Goal: Task Accomplishment & Management: Use online tool/utility

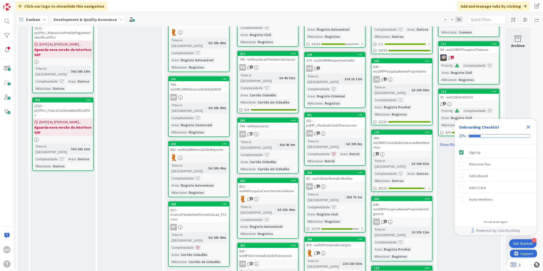
scroll to position [412, 0]
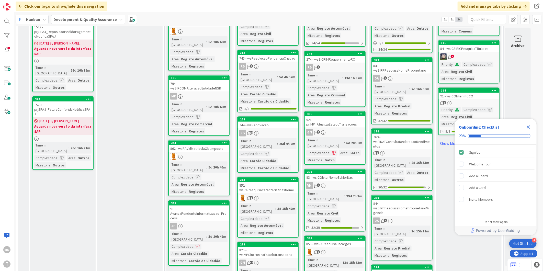
click at [529, 129] on icon "Close Checklist" at bounding box center [529, 127] width 6 height 6
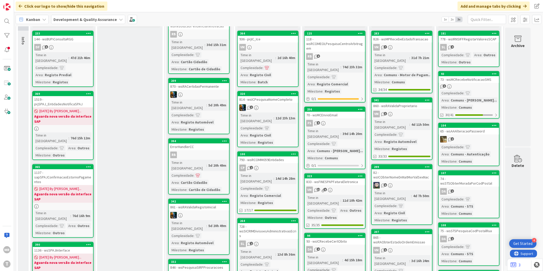
scroll to position [0, 0]
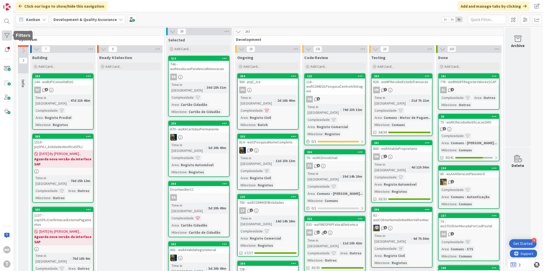
click at [6, 36] on div at bounding box center [7, 35] width 10 height 10
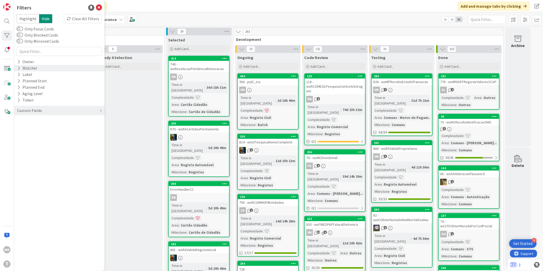
click at [18, 67] on icon at bounding box center [18, 68] width 3 height 4
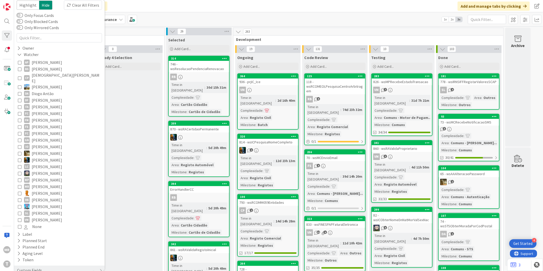
scroll to position [19, 0]
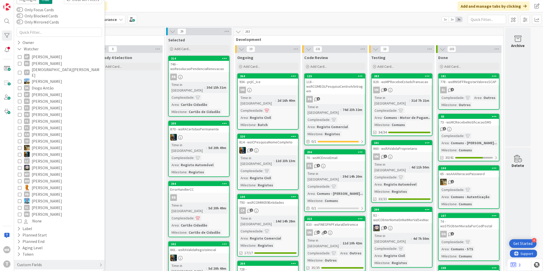
click at [45, 105] on span "[PERSON_NAME]" at bounding box center [47, 108] width 30 height 7
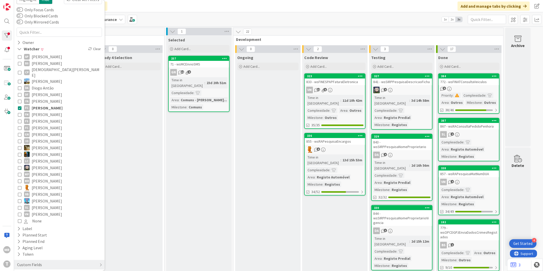
click at [45, 111] on span "[PERSON_NAME]" at bounding box center [47, 114] width 30 height 7
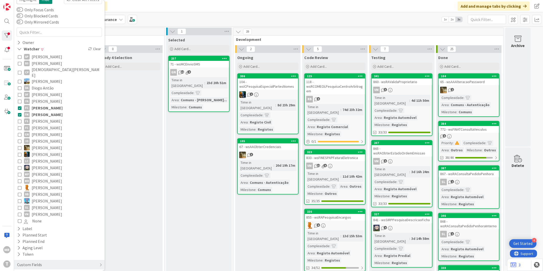
click at [47, 105] on span "[PERSON_NAME]" at bounding box center [47, 108] width 31 height 7
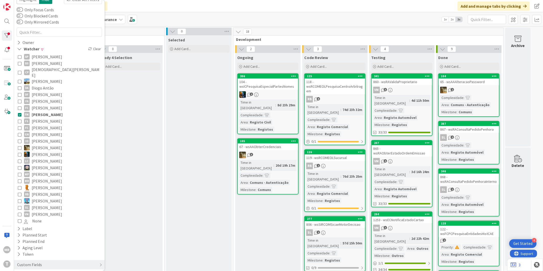
click at [49, 98] on span "[PERSON_NAME]" at bounding box center [47, 101] width 30 height 7
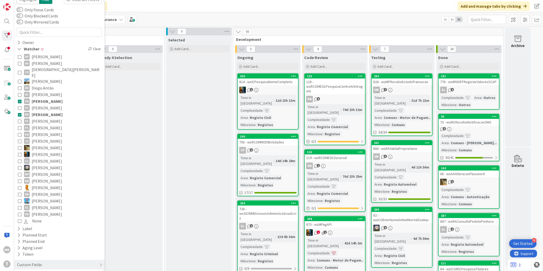
click at [49, 111] on span "[PERSON_NAME]" at bounding box center [47, 114] width 31 height 7
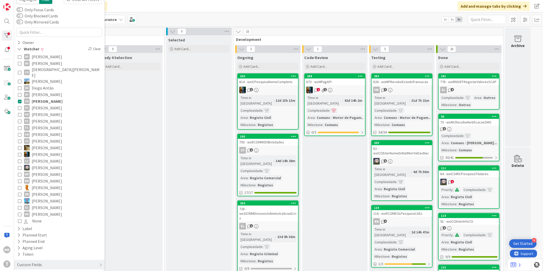
click at [34, 98] on span "[PERSON_NAME]" at bounding box center [47, 101] width 31 height 7
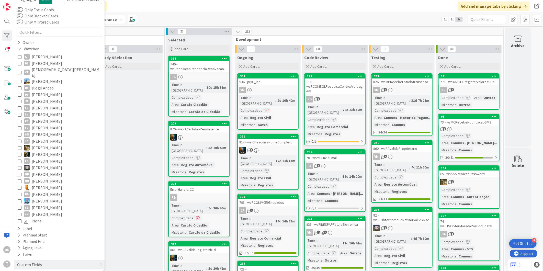
click at [45, 55] on span "[PERSON_NAME]" at bounding box center [47, 56] width 30 height 7
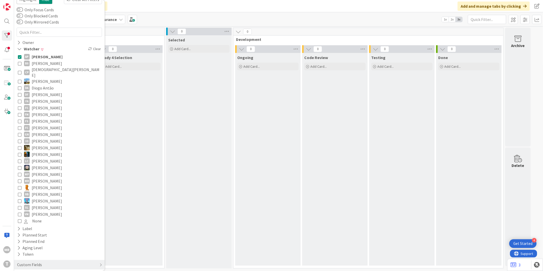
click at [45, 55] on span "[PERSON_NAME]" at bounding box center [47, 56] width 31 height 7
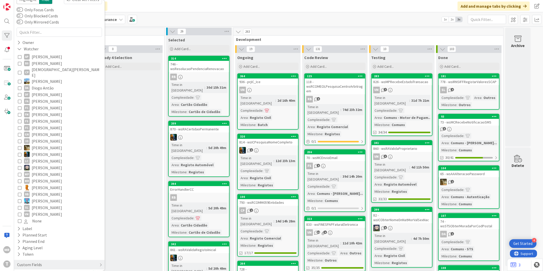
click at [40, 98] on span "[PERSON_NAME]" at bounding box center [47, 101] width 30 height 7
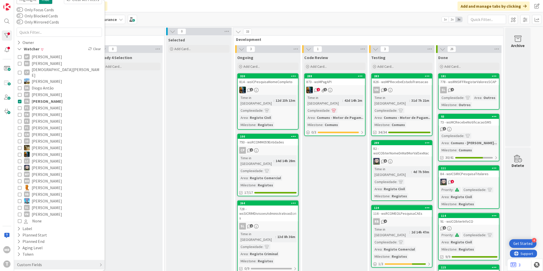
click at [40, 111] on span "[PERSON_NAME]" at bounding box center [47, 114] width 30 height 7
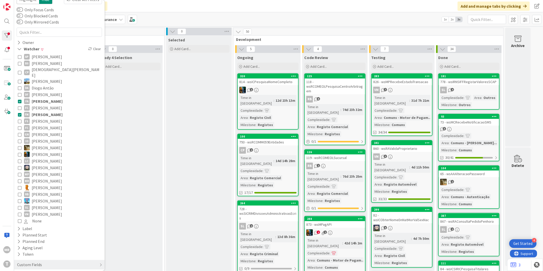
click at [41, 98] on span "[PERSON_NAME]" at bounding box center [47, 101] width 31 height 7
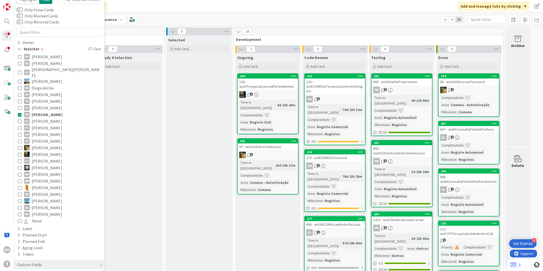
click at [54, 111] on span "[PERSON_NAME]" at bounding box center [47, 114] width 31 height 7
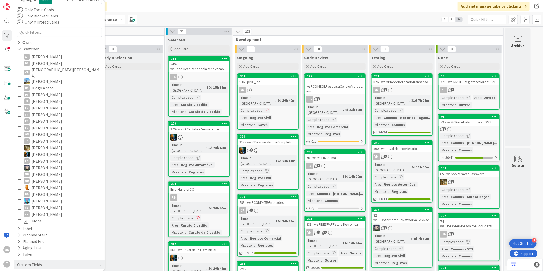
click at [44, 62] on span "[PERSON_NAME]" at bounding box center [47, 63] width 30 height 7
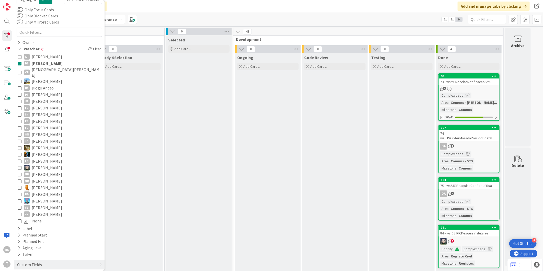
click at [44, 62] on span "[PERSON_NAME]" at bounding box center [47, 63] width 31 height 7
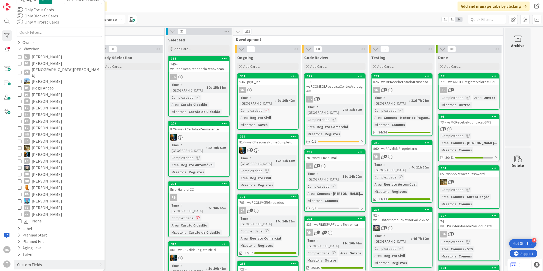
click at [44, 71] on span "[DEMOGRAPHIC_DATA][PERSON_NAME]" at bounding box center [66, 72] width 69 height 11
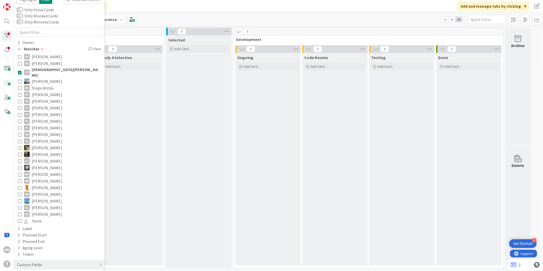
click at [44, 71] on span "[DEMOGRAPHIC_DATA][PERSON_NAME]" at bounding box center [66, 72] width 69 height 11
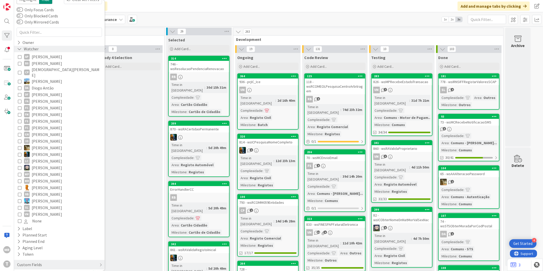
click at [19, 49] on icon at bounding box center [19, 49] width 5 height 4
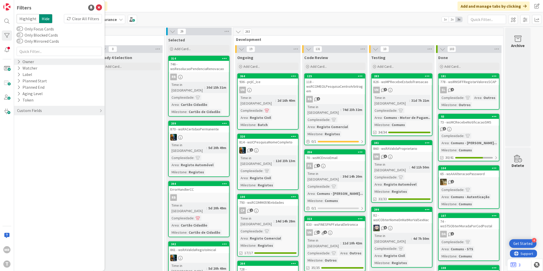
click at [18, 61] on icon at bounding box center [18, 62] width 3 height 4
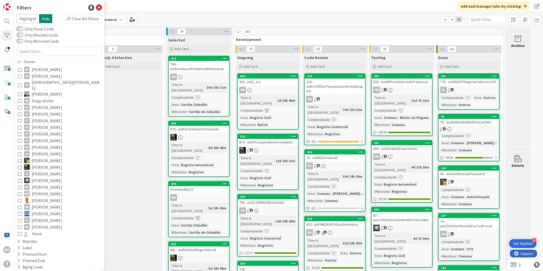
click at [42, 84] on span "[DEMOGRAPHIC_DATA][PERSON_NAME]" at bounding box center [66, 85] width 69 height 11
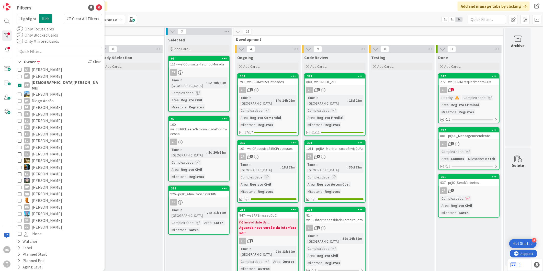
click at [37, 97] on span "Diogo Antão" at bounding box center [43, 100] width 22 height 7
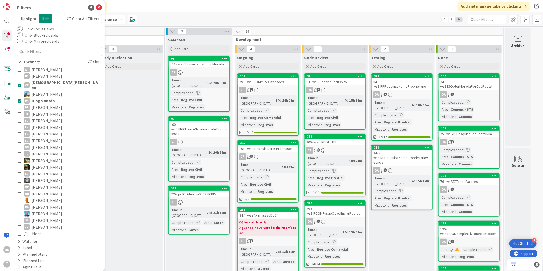
click at [39, 83] on span "[DEMOGRAPHIC_DATA][PERSON_NAME]" at bounding box center [66, 85] width 69 height 11
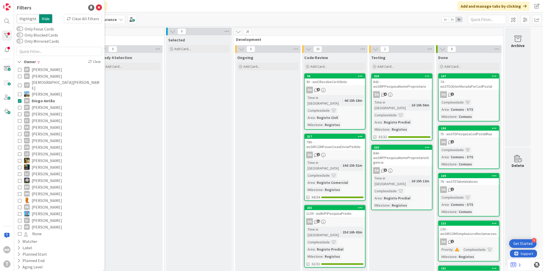
click at [35, 97] on span "Diogo Antão" at bounding box center [43, 100] width 23 height 7
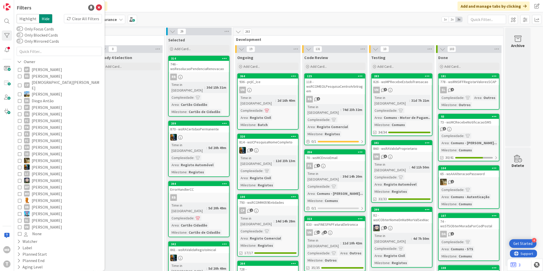
click at [38, 111] on span "[PERSON_NAME]" at bounding box center [47, 114] width 30 height 7
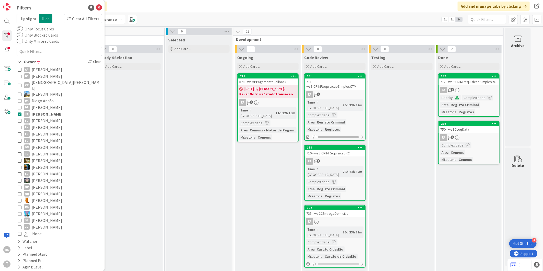
click at [38, 111] on span "[PERSON_NAME]" at bounding box center [47, 114] width 31 height 7
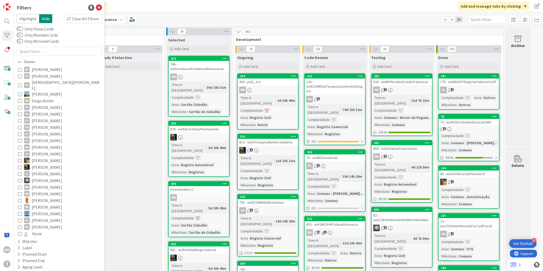
click at [40, 131] on span "[PERSON_NAME]" at bounding box center [47, 134] width 30 height 7
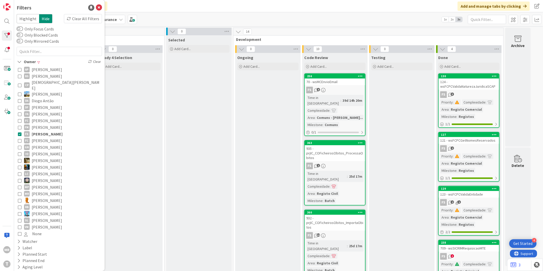
click at [40, 131] on span "[PERSON_NAME]" at bounding box center [47, 134] width 31 height 7
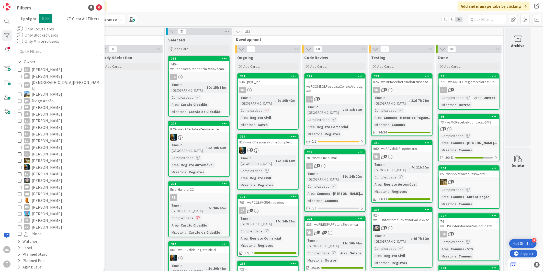
click at [43, 144] on span "[PERSON_NAME]" at bounding box center [47, 147] width 30 height 7
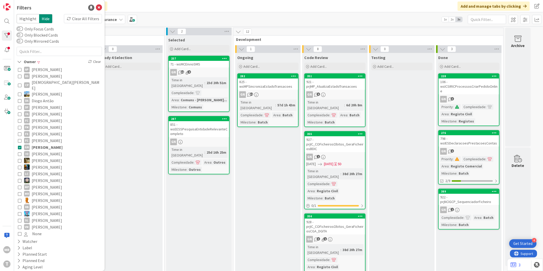
click at [43, 144] on span "[PERSON_NAME]" at bounding box center [47, 147] width 31 height 7
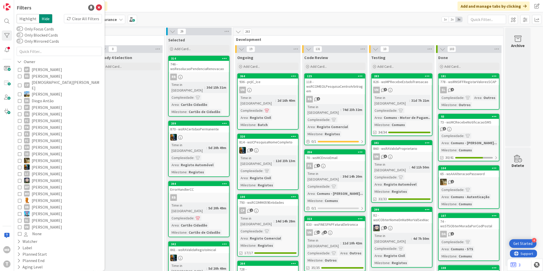
click at [43, 144] on span "[PERSON_NAME]" at bounding box center [47, 147] width 30 height 7
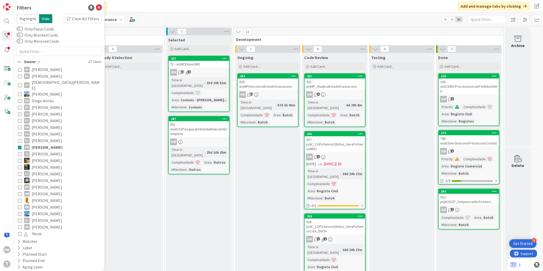
click at [43, 144] on span "[PERSON_NAME]" at bounding box center [47, 147] width 31 height 7
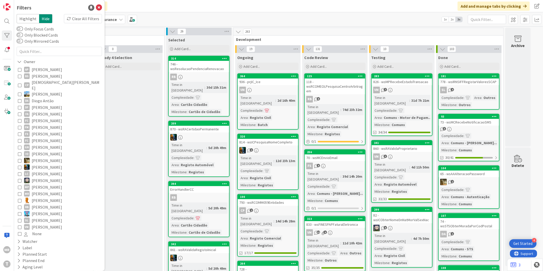
click at [37, 184] on span "[PERSON_NAME]" at bounding box center [47, 187] width 30 height 7
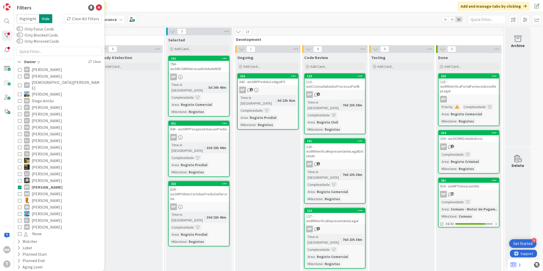
click at [47, 184] on span "[PERSON_NAME]" at bounding box center [47, 187] width 31 height 7
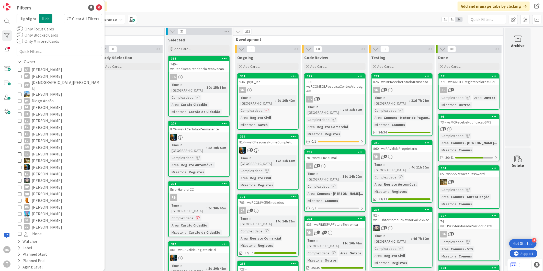
click at [43, 197] on span "[PERSON_NAME]" at bounding box center [47, 200] width 30 height 7
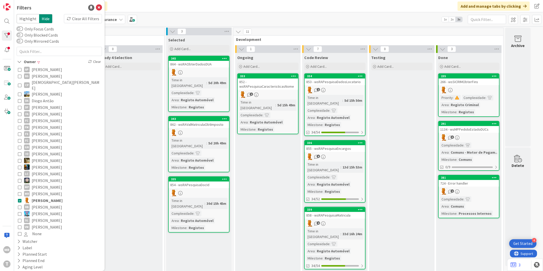
click at [35, 198] on span "[PERSON_NAME]" at bounding box center [47, 200] width 31 height 7
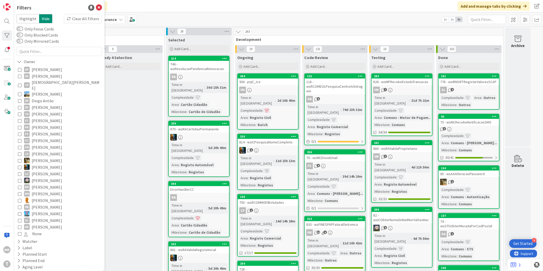
scroll to position [19, 0]
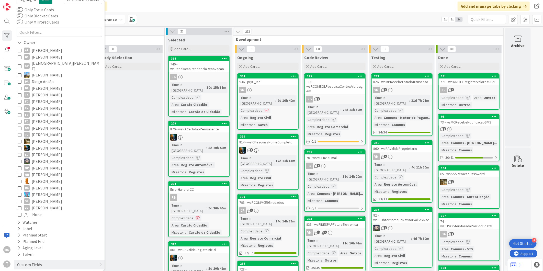
click at [21, 262] on div "Custom Fields" at bounding box center [30, 265] width 26 height 6
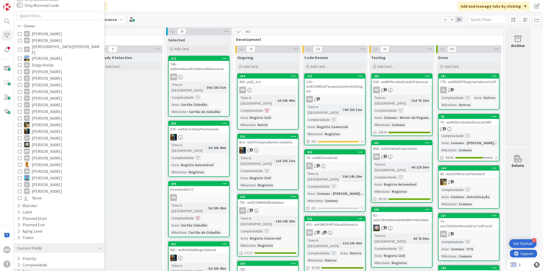
scroll to position [45, 0]
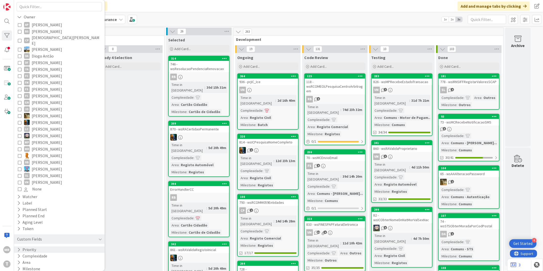
click at [19, 248] on icon at bounding box center [18, 250] width 3 height 4
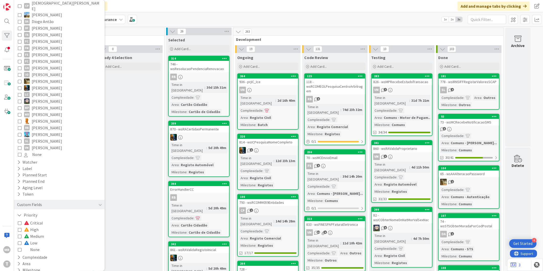
scroll to position [81, 0]
click at [34, 238] on span "Low" at bounding box center [30, 241] width 13 height 7
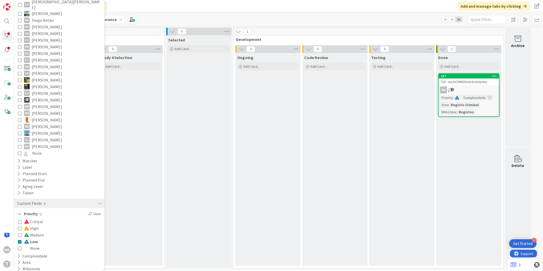
click at [29, 226] on span at bounding box center [27, 228] width 6 height 4
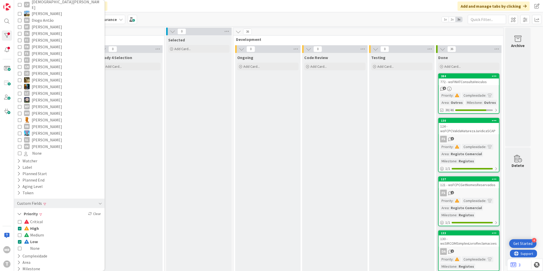
click at [32, 238] on span "Low" at bounding box center [31, 241] width 14 height 7
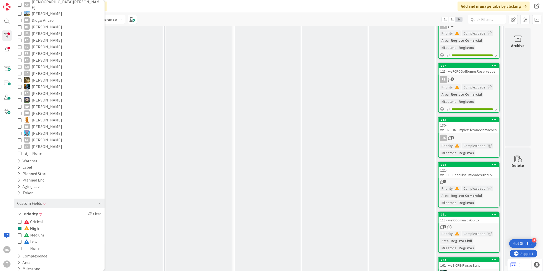
scroll to position [199, 0]
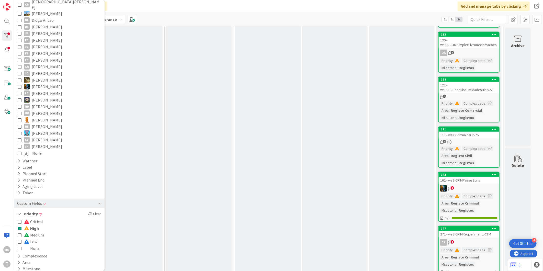
click at [18, 227] on icon at bounding box center [20, 229] width 4 height 4
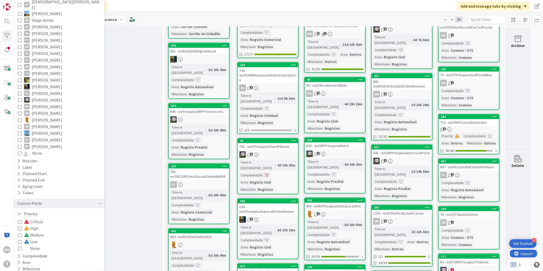
click at [34, 238] on span "Low" at bounding box center [30, 241] width 13 height 7
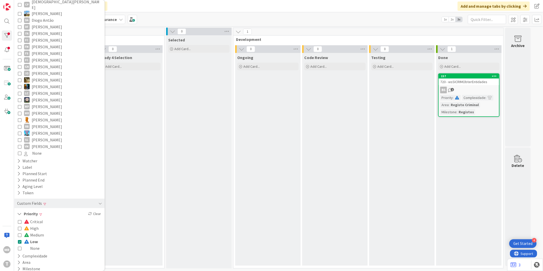
scroll to position [0, 0]
click at [34, 238] on span "Low" at bounding box center [31, 241] width 14 height 7
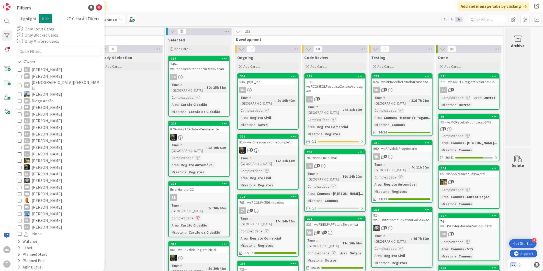
click at [52, 83] on span "[DEMOGRAPHIC_DATA][PERSON_NAME]" at bounding box center [66, 85] width 69 height 11
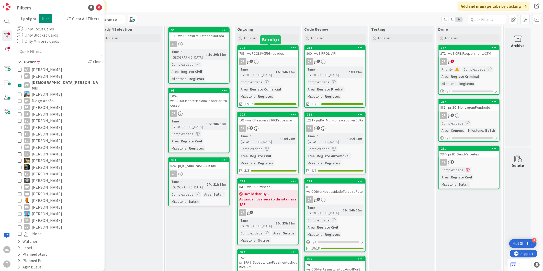
click at [266, 47] on div "100" at bounding box center [269, 48] width 58 height 4
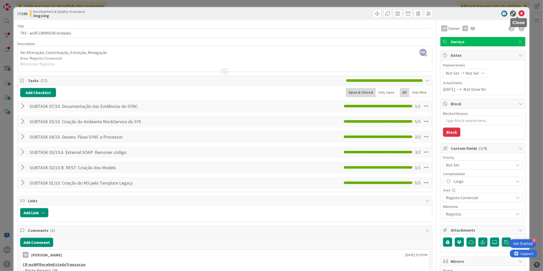
click at [521, 11] on icon at bounding box center [522, 13] width 6 height 6
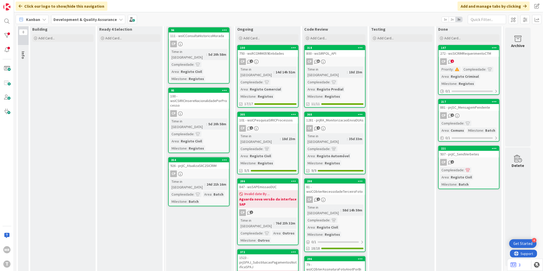
click at [5, 33] on div at bounding box center [7, 35] width 10 height 10
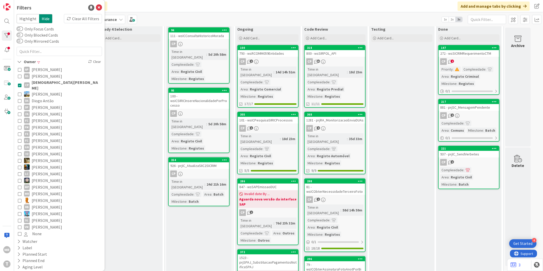
click at [49, 84] on span "[DEMOGRAPHIC_DATA][PERSON_NAME]" at bounding box center [66, 85] width 69 height 11
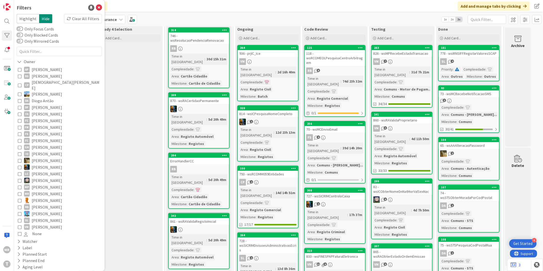
click at [45, 164] on span "[PERSON_NAME]" at bounding box center [47, 167] width 30 height 7
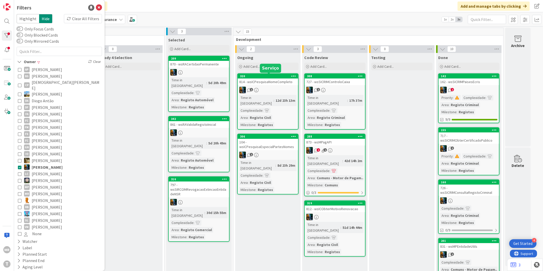
click at [258, 76] on div "320" at bounding box center [269, 76] width 58 height 4
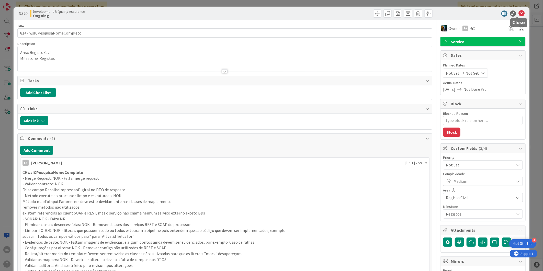
click at [519, 12] on icon at bounding box center [522, 13] width 6 height 6
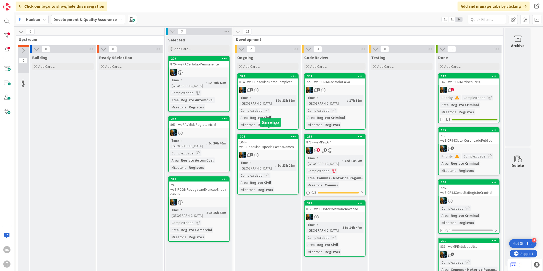
click at [277, 135] on div "306" at bounding box center [269, 137] width 58 height 4
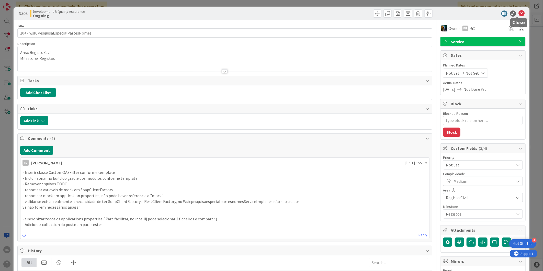
click at [520, 14] on icon at bounding box center [522, 13] width 6 height 6
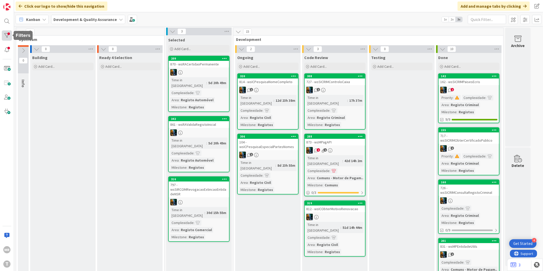
click at [4, 36] on div at bounding box center [7, 35] width 10 height 10
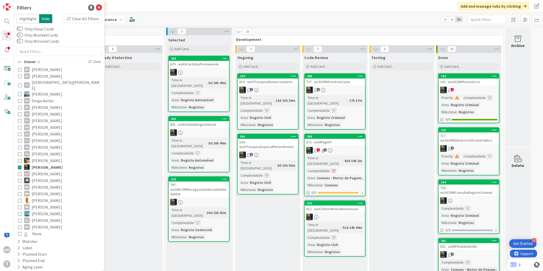
click at [43, 177] on span "[PERSON_NAME]" at bounding box center [47, 180] width 30 height 7
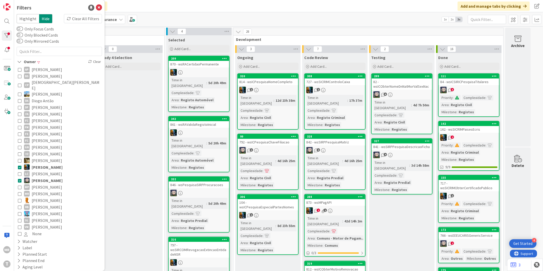
click at [47, 164] on span "[PERSON_NAME]" at bounding box center [47, 167] width 31 height 7
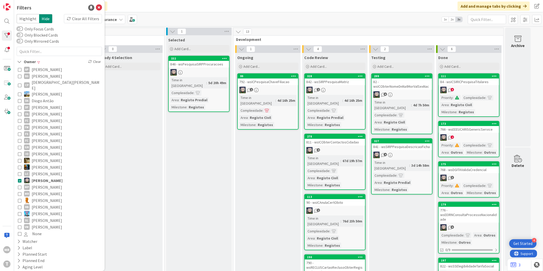
click at [46, 184] on span "[PERSON_NAME]" at bounding box center [47, 187] width 30 height 7
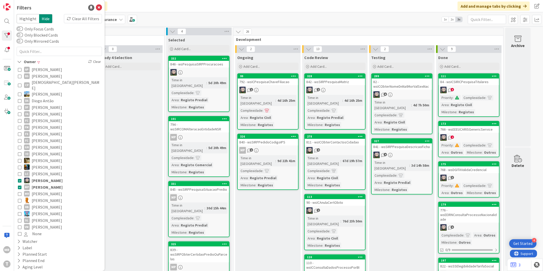
click at [49, 177] on span "[PERSON_NAME]" at bounding box center [47, 180] width 31 height 7
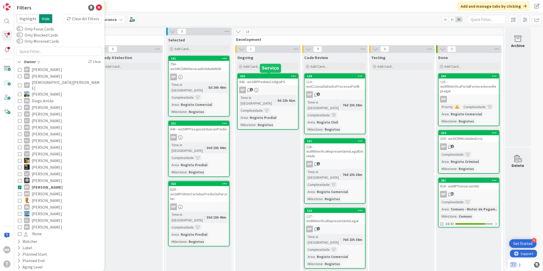
click at [267, 74] on div "326" at bounding box center [269, 76] width 58 height 4
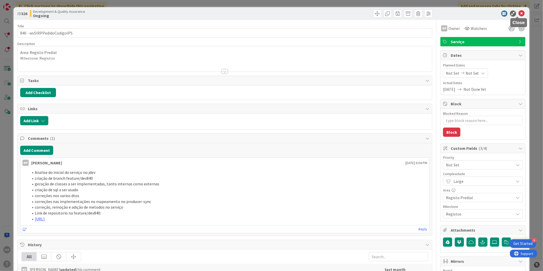
click at [519, 14] on icon at bounding box center [522, 13] width 6 height 6
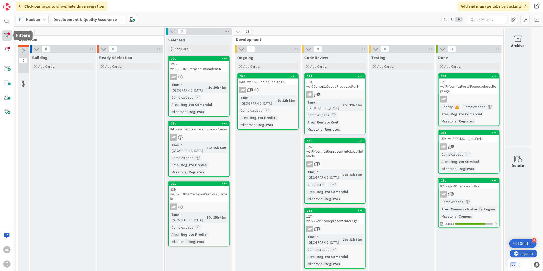
click at [2, 38] on div at bounding box center [7, 35] width 10 height 10
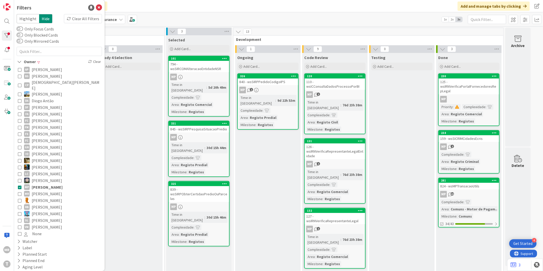
click at [35, 197] on span "[PERSON_NAME]" at bounding box center [47, 200] width 30 height 7
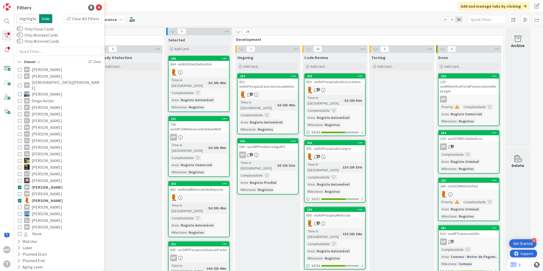
click at [41, 184] on span "[PERSON_NAME]" at bounding box center [47, 187] width 31 height 7
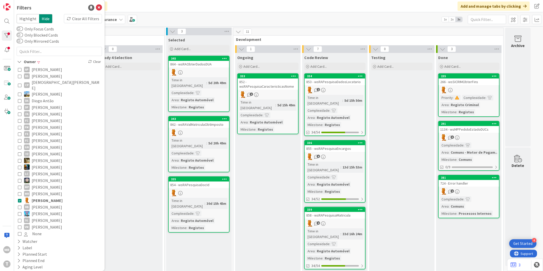
click at [42, 197] on span "[PERSON_NAME]" at bounding box center [47, 200] width 31 height 7
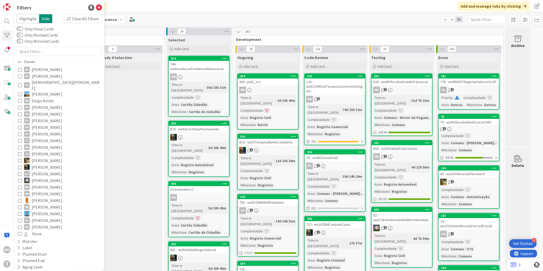
drag, startPoint x: 47, startPoint y: 202, endPoint x: 51, endPoint y: 201, distance: 4.6
click at [47, 204] on span "[PERSON_NAME]" at bounding box center [47, 207] width 30 height 7
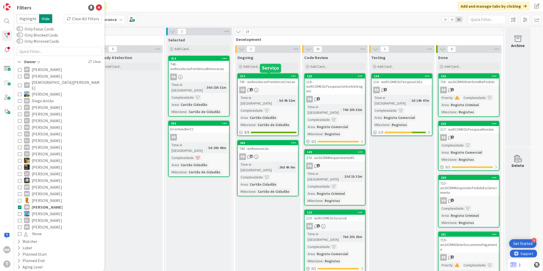
click at [256, 76] on div "313" at bounding box center [269, 76] width 58 height 4
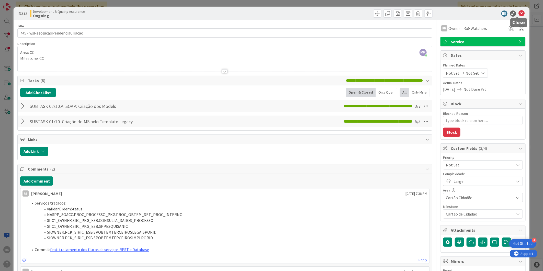
click at [519, 11] on icon at bounding box center [522, 13] width 6 height 6
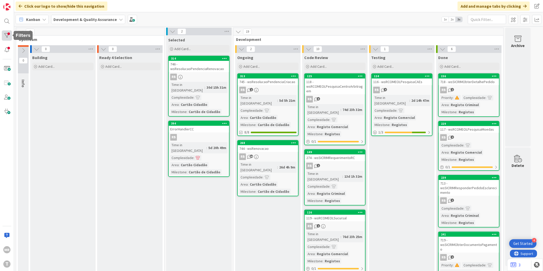
click at [8, 39] on div at bounding box center [7, 35] width 10 height 10
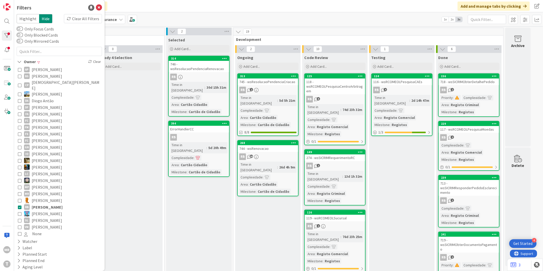
click at [35, 204] on span "[PERSON_NAME]" at bounding box center [47, 207] width 31 height 7
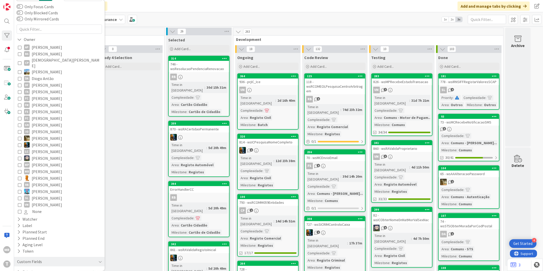
scroll to position [45, 0]
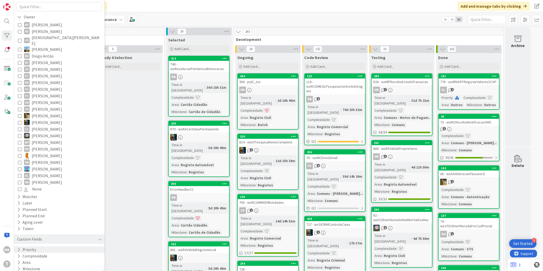
click at [28, 247] on button "Priority" at bounding box center [27, 250] width 20 height 6
click at [32, 261] on span "High" at bounding box center [31, 264] width 15 height 7
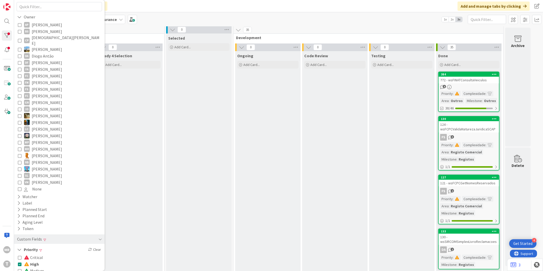
scroll to position [0, 0]
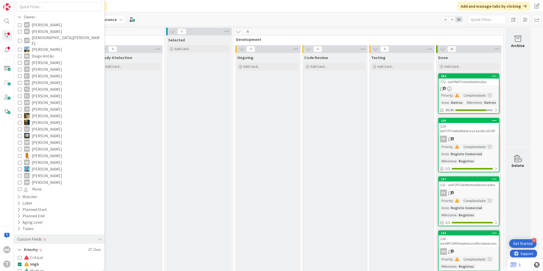
click at [37, 172] on span "[PERSON_NAME]" at bounding box center [47, 175] width 30 height 7
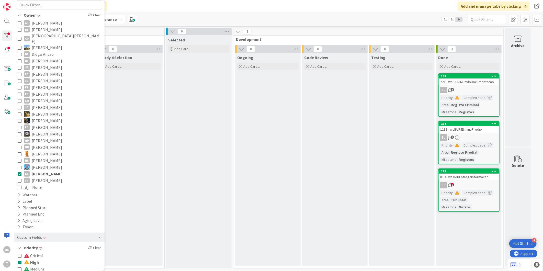
scroll to position [81, 0]
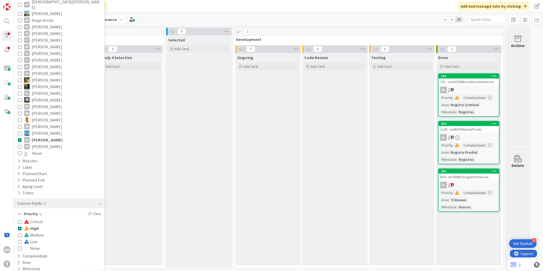
click at [37, 225] on span "High" at bounding box center [31, 228] width 15 height 7
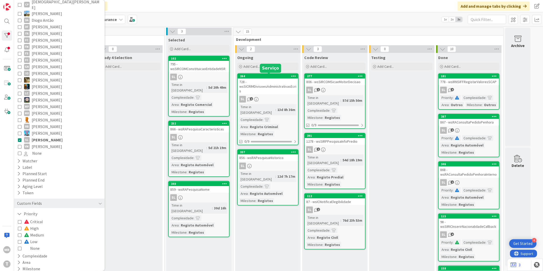
click at [271, 75] on div "264" at bounding box center [269, 76] width 58 height 4
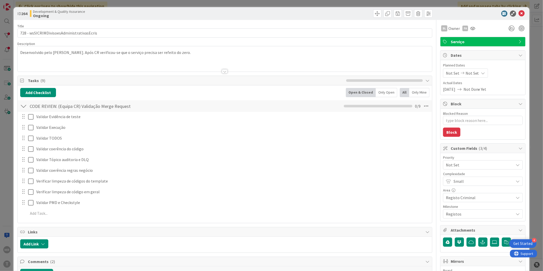
type textarea "x"
click at [519, 16] on icon at bounding box center [522, 13] width 6 height 6
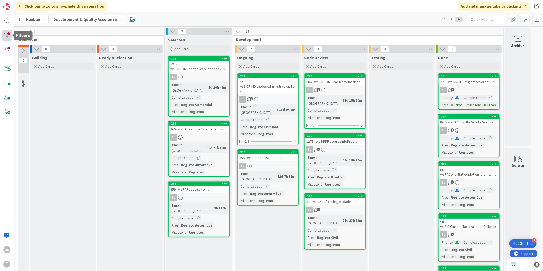
click at [7, 36] on div at bounding box center [7, 35] width 10 height 10
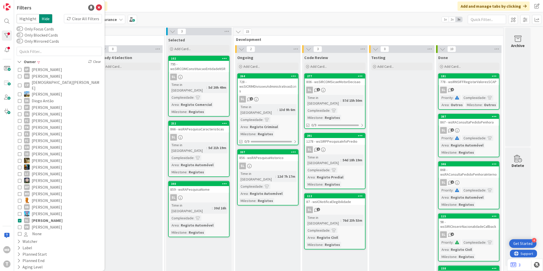
click at [41, 224] on span "[PERSON_NAME]" at bounding box center [47, 227] width 30 height 7
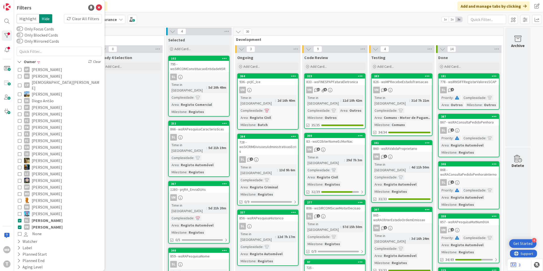
click at [46, 217] on span "[PERSON_NAME]" at bounding box center [47, 220] width 31 height 7
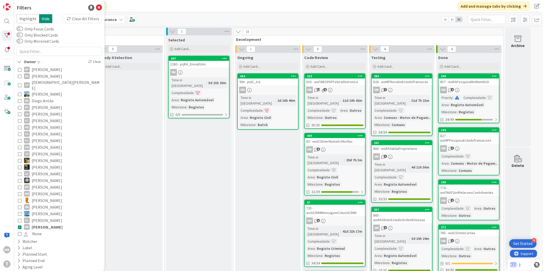
click at [50, 224] on span "[PERSON_NAME]" at bounding box center [47, 227] width 31 height 7
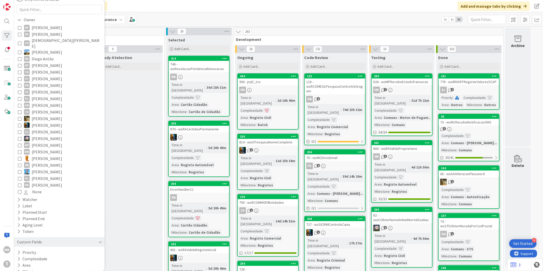
scroll to position [45, 0]
click at [18, 195] on icon at bounding box center [18, 197] width 3 height 4
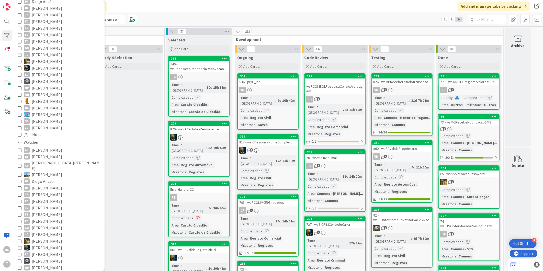
scroll to position [102, 0]
click at [47, 189] on span "[PERSON_NAME]" at bounding box center [47, 192] width 30 height 7
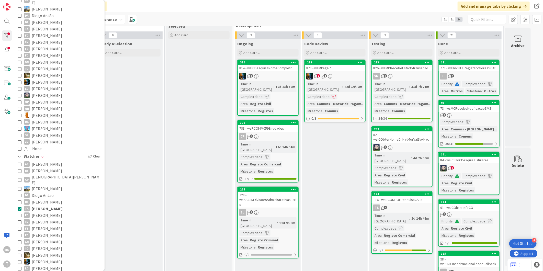
scroll to position [0, 0]
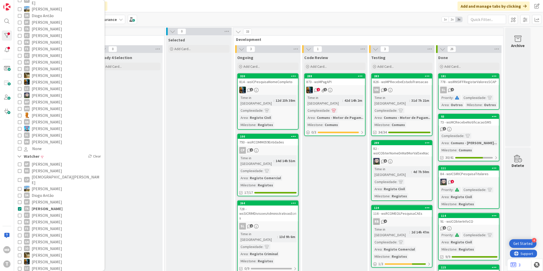
click at [48, 205] on span "[PERSON_NAME]" at bounding box center [47, 208] width 31 height 7
